Goal: Information Seeking & Learning: Learn about a topic

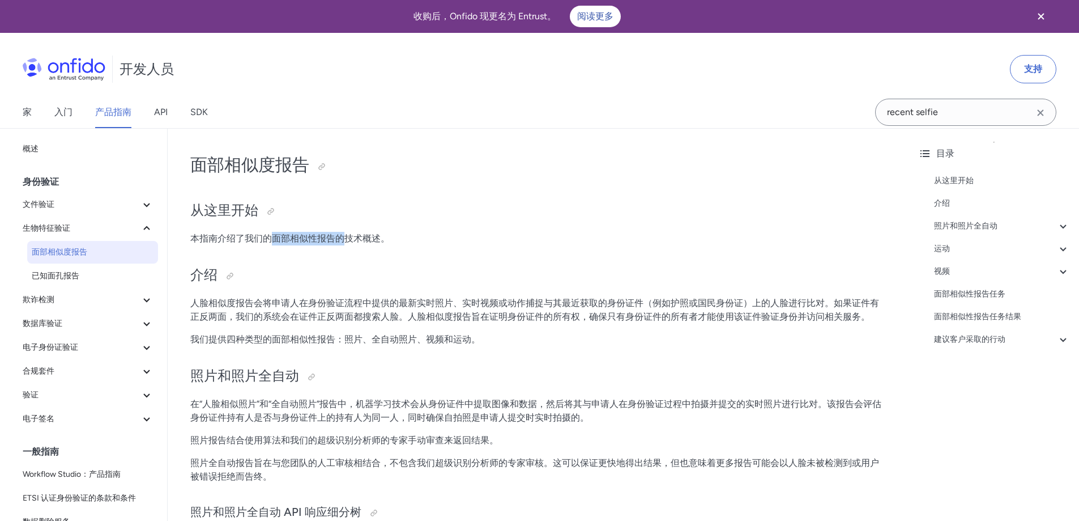
drag, startPoint x: 273, startPoint y: 238, endPoint x: 355, endPoint y: 238, distance: 82.2
click at [355, 238] on font "本指南介绍了我们的面部相似性报告的技术概述。" at bounding box center [289, 238] width 199 height 11
click at [375, 237] on font "本指南介绍了我们的面部相似性报告的技术概述。" at bounding box center [289, 238] width 199 height 11
drag, startPoint x: 311, startPoint y: 300, endPoint x: 453, endPoint y: 311, distance: 142.6
click at [425, 310] on p "人脸相似度报告会将申请人在身份验证流程中提供的最新实时照片、实时视频或动作捕捉与其最近获取的身份证件（例如护照或国民身份证）上的人脸进行比对。如果证件有正反两…" at bounding box center [538, 309] width 696 height 27
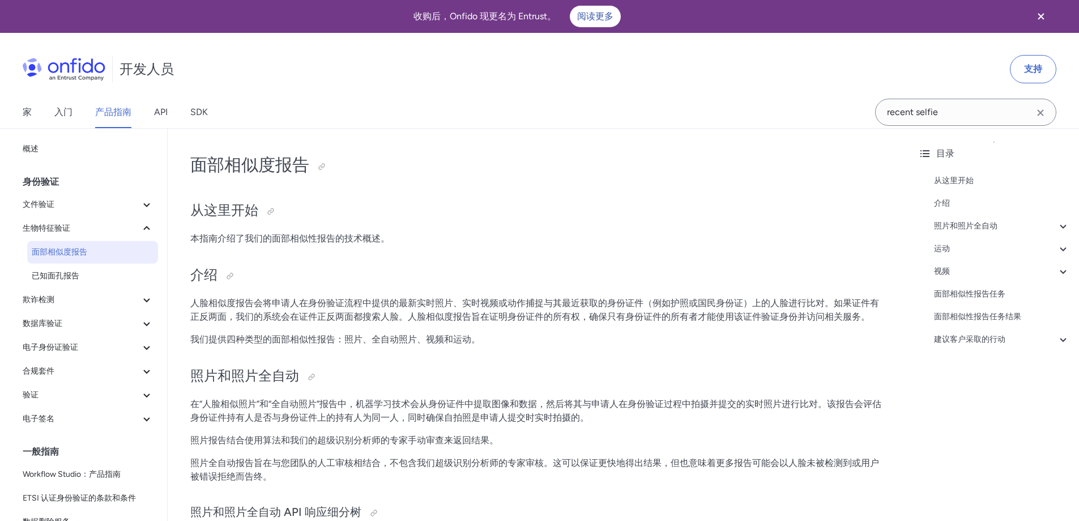
click at [453, 311] on font "人脸相似度报告会将申请人在身份验证流程中提供的最新实时照片、实时视频或动作捕捉与其最近获取的身份证件（例如护照或国民身份证）上的人脸进行比对。如果证件有正反两…" at bounding box center [534, 309] width 689 height 24
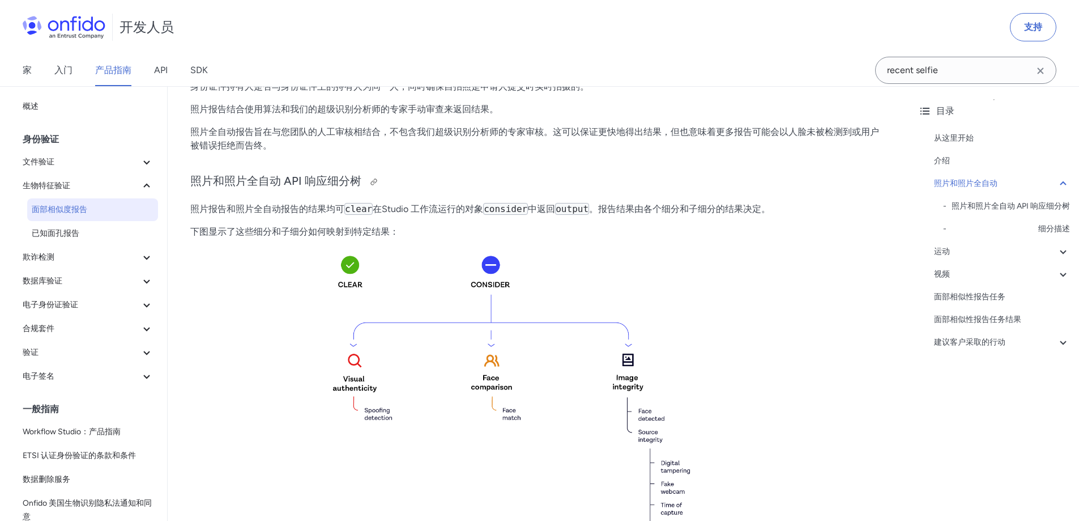
scroll to position [397, 0]
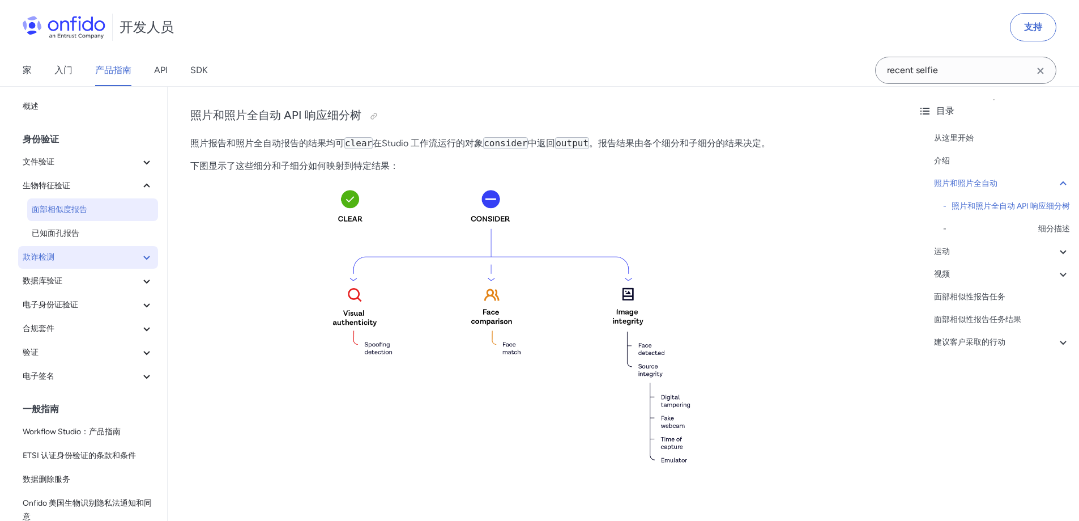
click at [131, 259] on span "欺诈检测" at bounding box center [81, 257] width 117 height 14
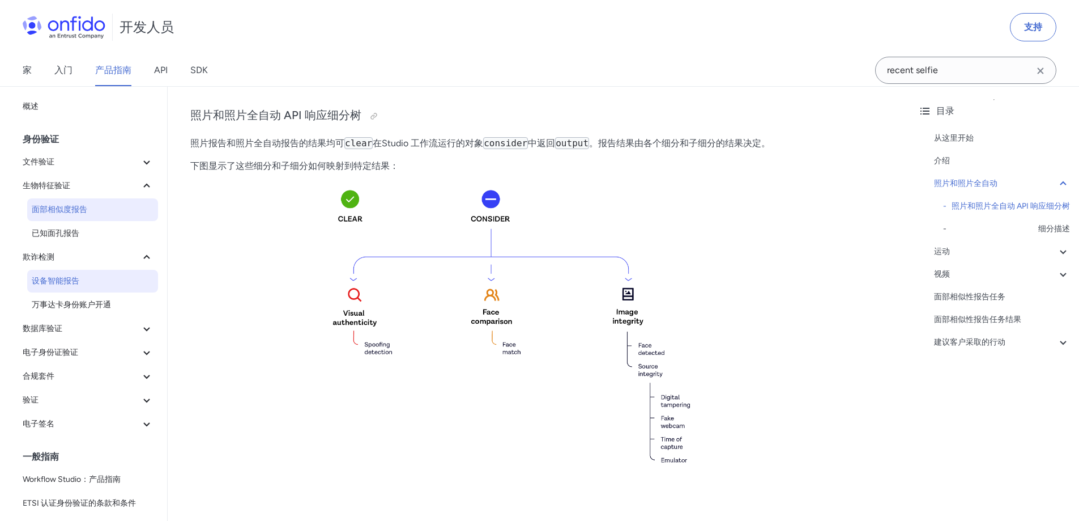
click at [105, 277] on span "设备智能报告" at bounding box center [93, 281] width 122 height 14
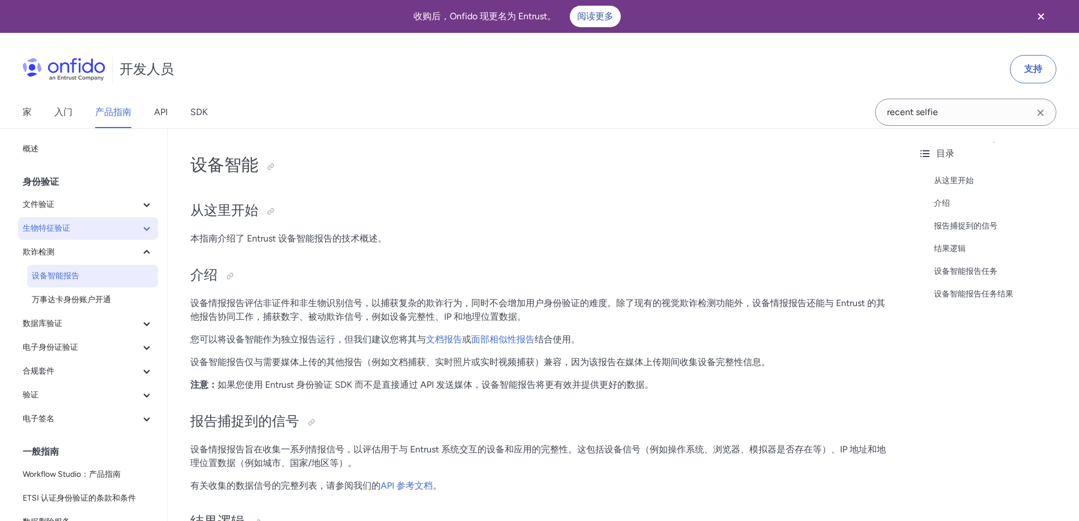
click at [140, 231] on icon at bounding box center [147, 229] width 14 height 14
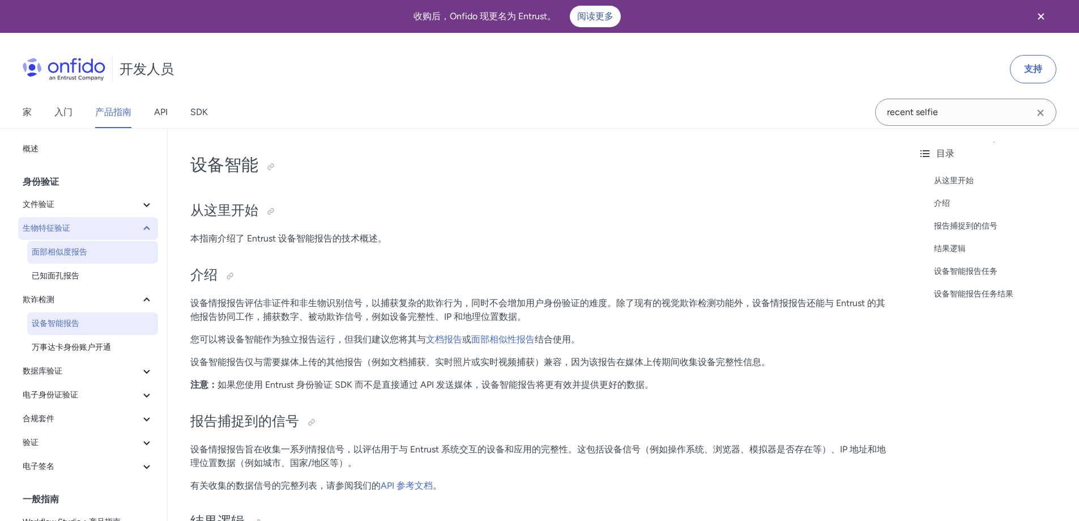
click at [113, 251] on span "面部相似度报告" at bounding box center [93, 252] width 122 height 14
